Goal: Complete application form: Complete application form

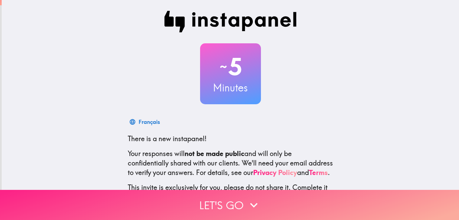
click at [230, 198] on button "Let's go" at bounding box center [229, 205] width 459 height 30
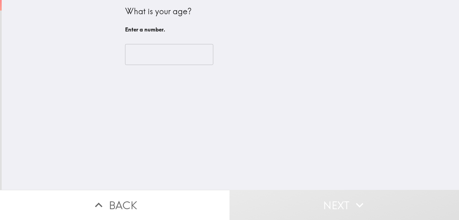
click at [167, 45] on input "number" at bounding box center [169, 54] width 88 height 21
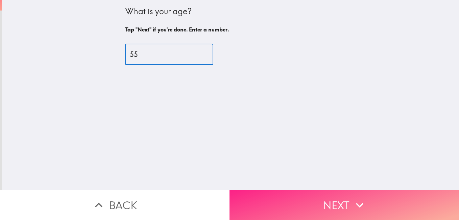
type input "55"
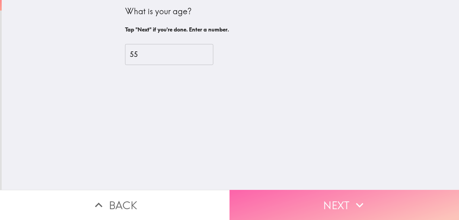
click at [306, 195] on button "Next" at bounding box center [345, 205] width 230 height 30
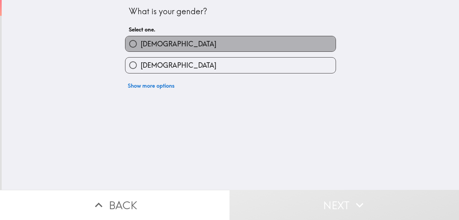
click at [267, 42] on label "[DEMOGRAPHIC_DATA]" at bounding box center [231, 43] width 210 height 15
click at [141, 42] on input "[DEMOGRAPHIC_DATA]" at bounding box center [133, 43] width 15 height 15
radio input "true"
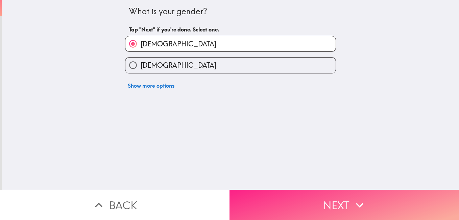
click at [302, 203] on button "Next" at bounding box center [345, 205] width 230 height 30
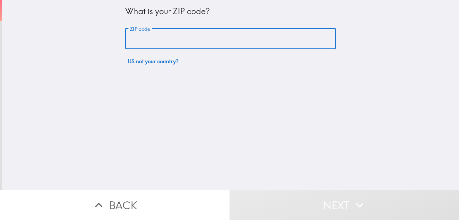
click at [239, 36] on input "ZIP code" at bounding box center [230, 38] width 211 height 21
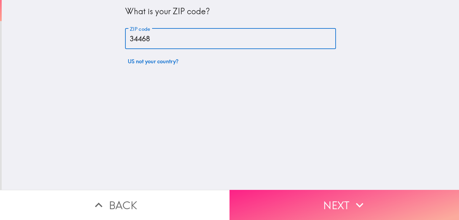
type input "34468"
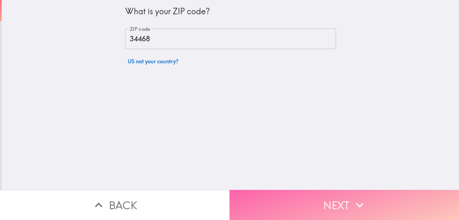
click at [287, 211] on button "Next" at bounding box center [345, 205] width 230 height 30
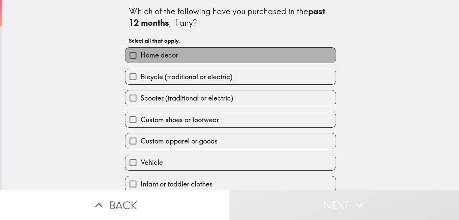
click at [195, 49] on label "Home decor" at bounding box center [231, 55] width 210 height 15
click at [141, 49] on input "Home decor" at bounding box center [133, 55] width 15 height 15
checkbox input "true"
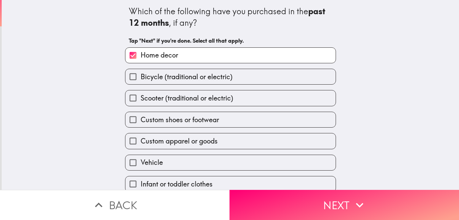
scroll to position [29, 0]
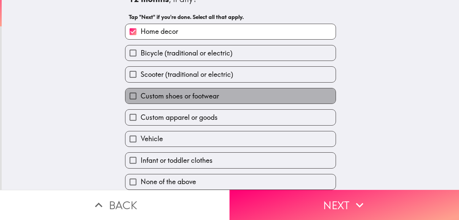
click at [219, 96] on label "Custom shoes or footwear" at bounding box center [231, 95] width 210 height 15
click at [141, 96] on input "Custom shoes or footwear" at bounding box center [133, 95] width 15 height 15
checkbox input "true"
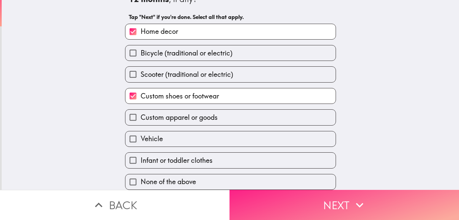
click at [307, 205] on button "Next" at bounding box center [345, 205] width 230 height 30
